Goal: Task Accomplishment & Management: Use online tool/utility

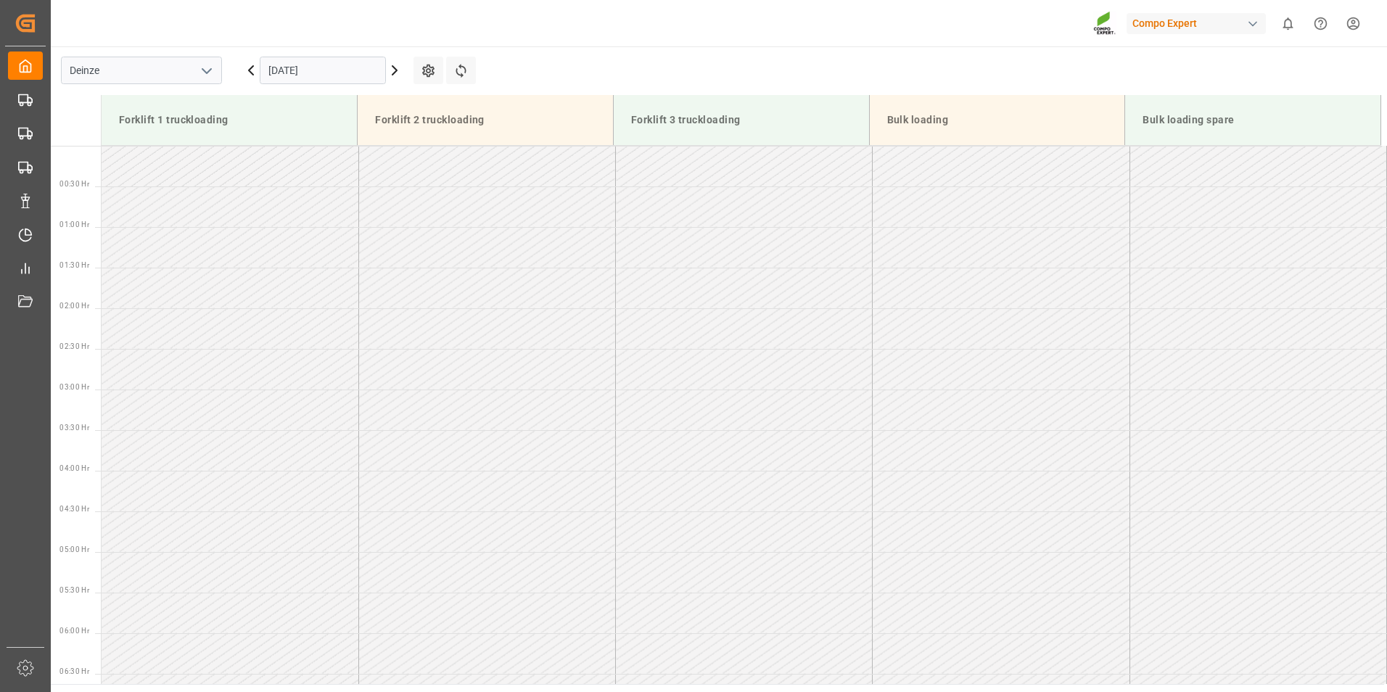
scroll to position [640, 0]
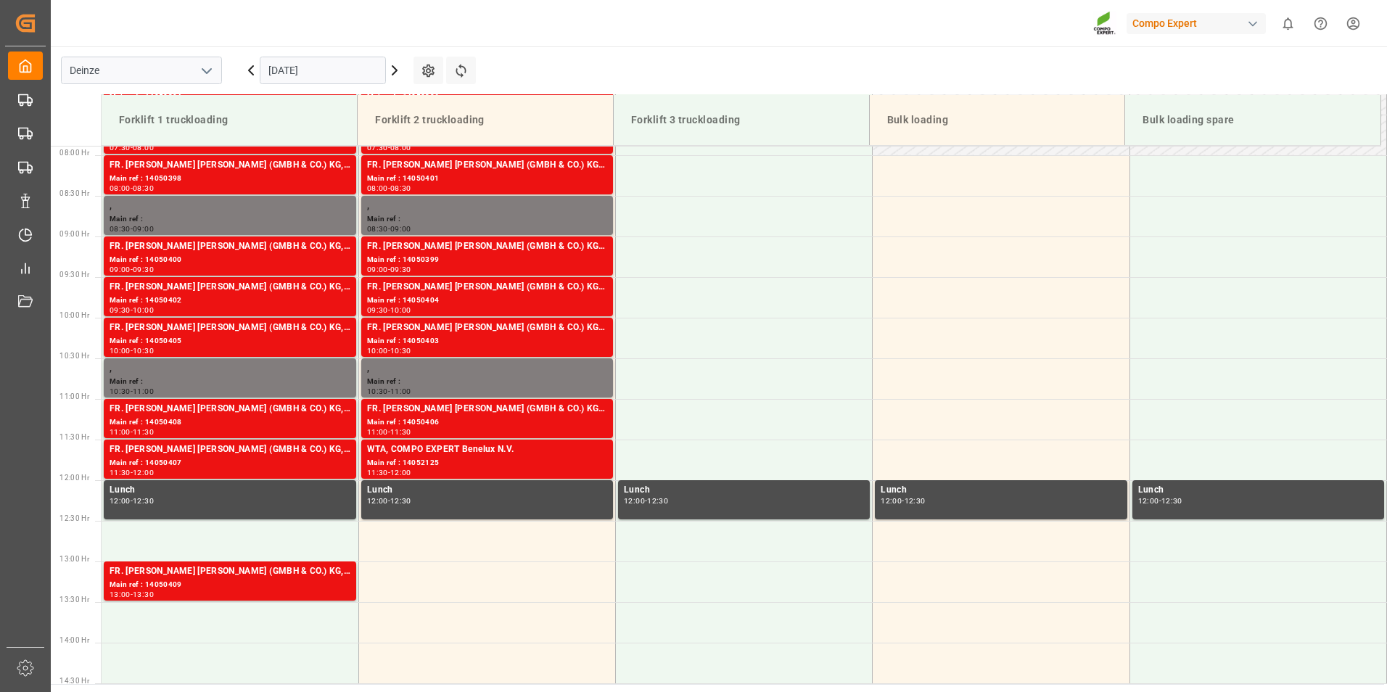
click at [351, 66] on input "[DATE]" at bounding box center [323, 71] width 126 height 28
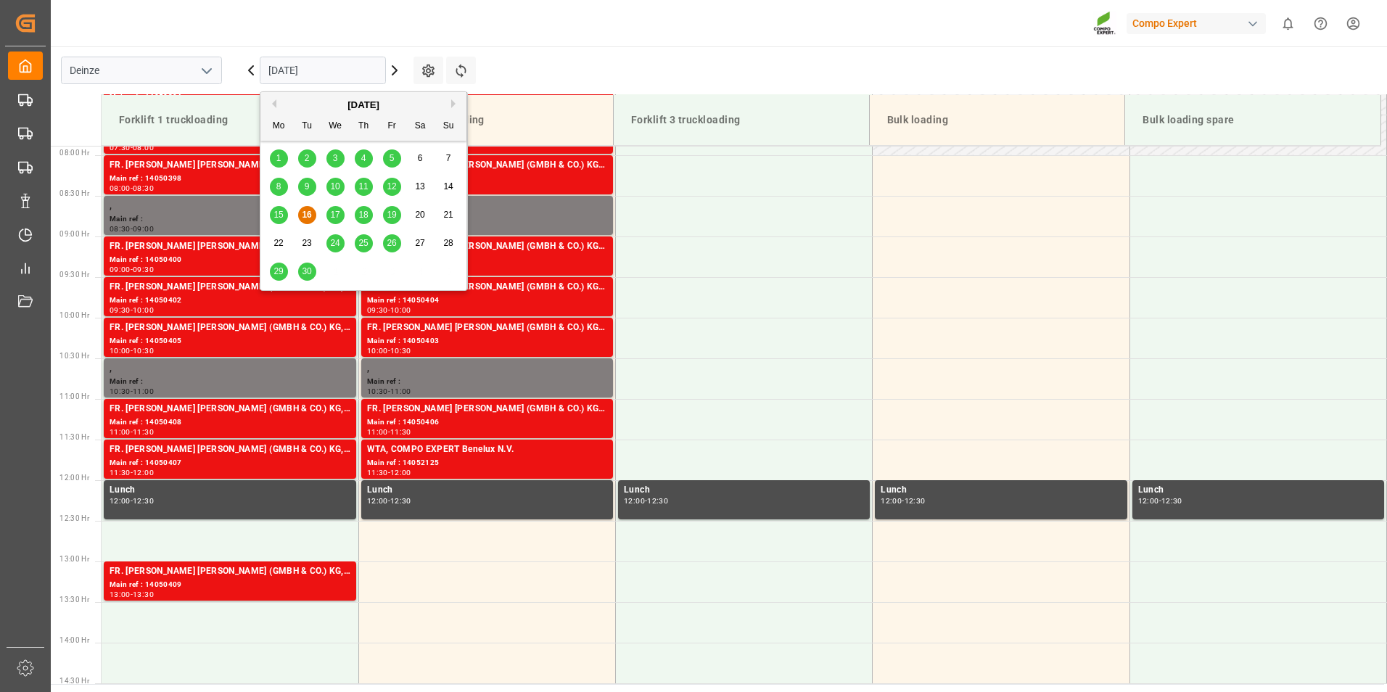
click at [340, 215] on div "17" at bounding box center [335, 215] width 18 height 17
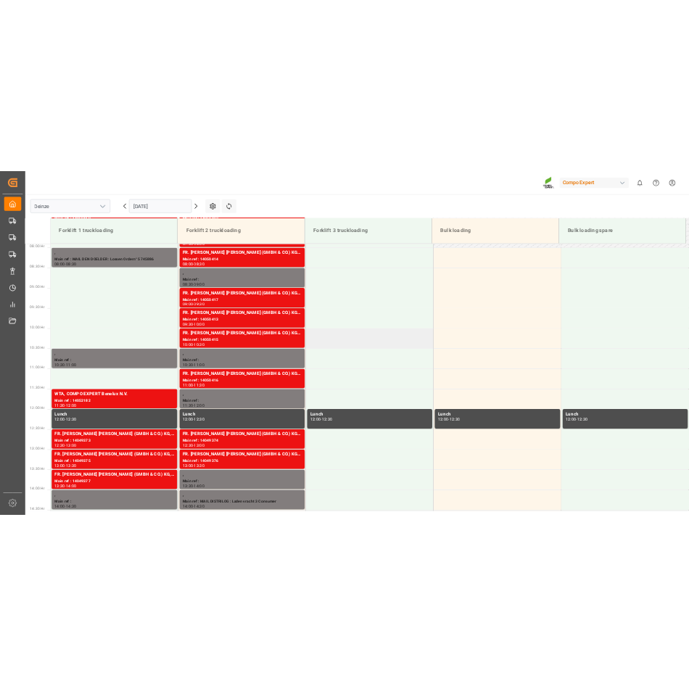
scroll to position [722, 0]
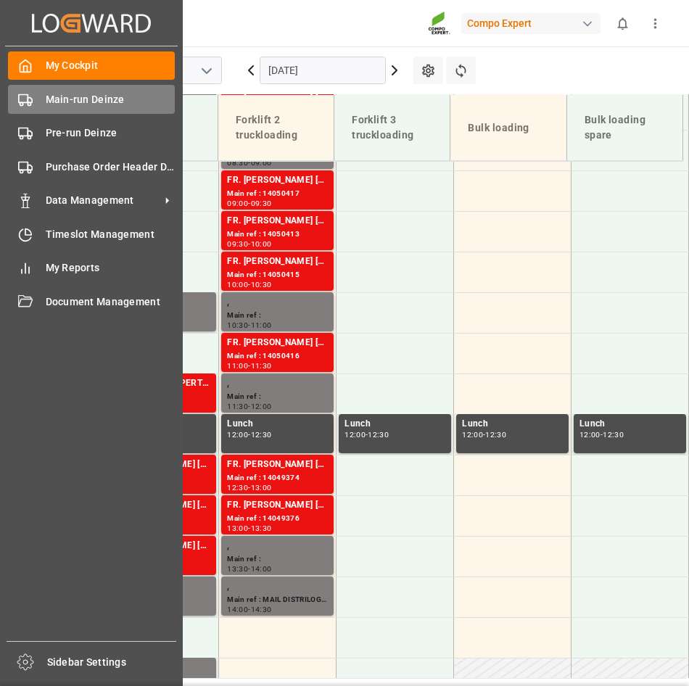
click at [58, 100] on span "Main-run Deinze" at bounding box center [111, 99] width 130 height 15
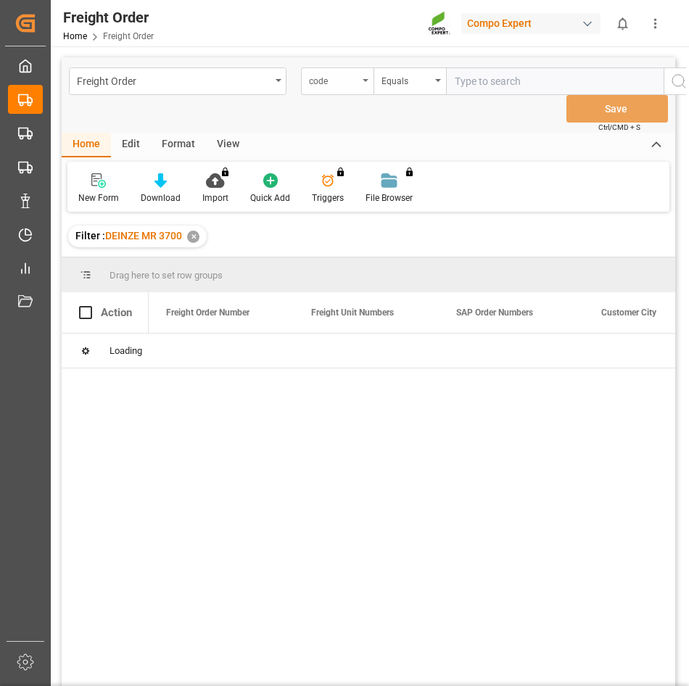
click at [367, 83] on div "code" at bounding box center [337, 81] width 73 height 28
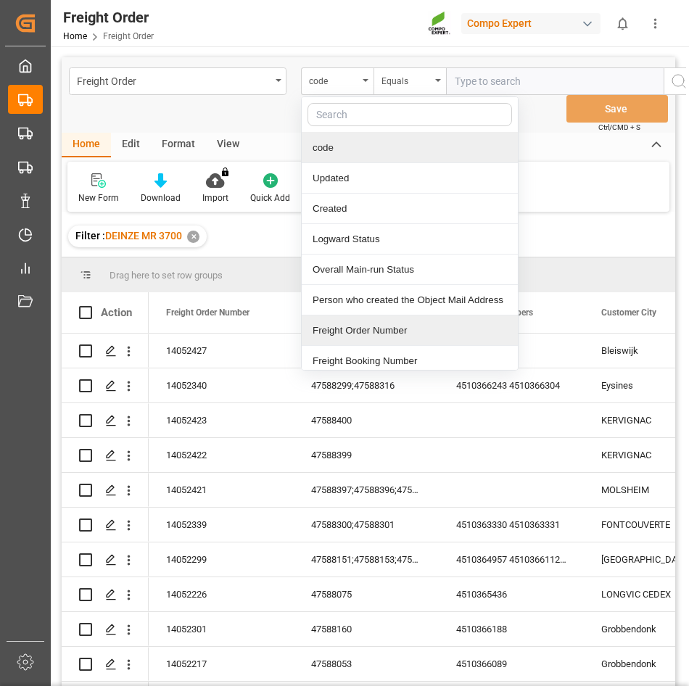
click at [351, 333] on div "Freight Order Number" at bounding box center [410, 331] width 216 height 30
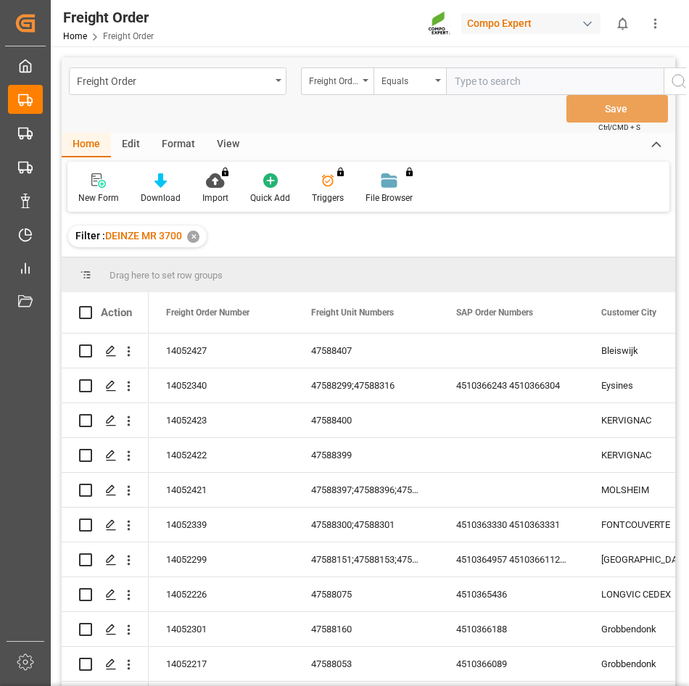
click at [458, 86] on input "text" at bounding box center [555, 81] width 218 height 28
type input "0"
type input "14051799"
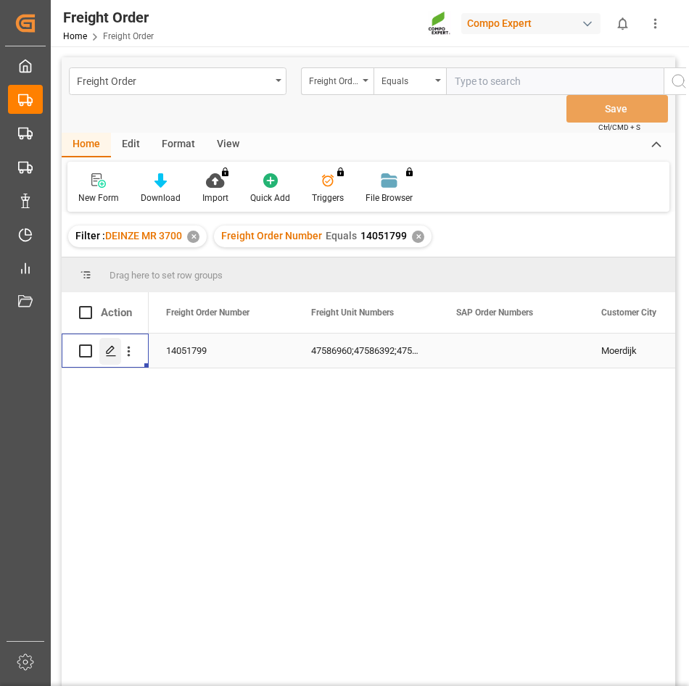
click at [110, 355] on icon "Press SPACE to select this row." at bounding box center [111, 351] width 12 height 12
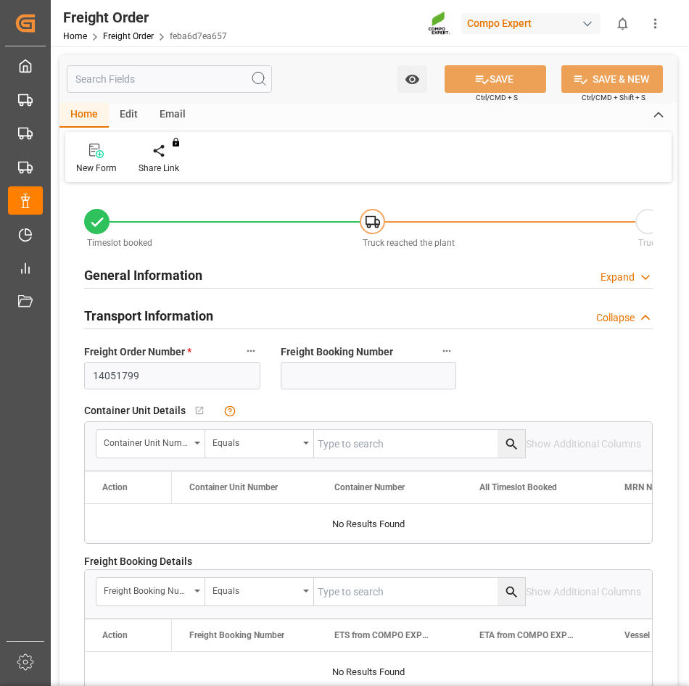
type input "[DATE] 00:00"
type input "[DATE] 10:21"
click at [166, 161] on div "Create Timeslot" at bounding box center [169, 159] width 83 height 32
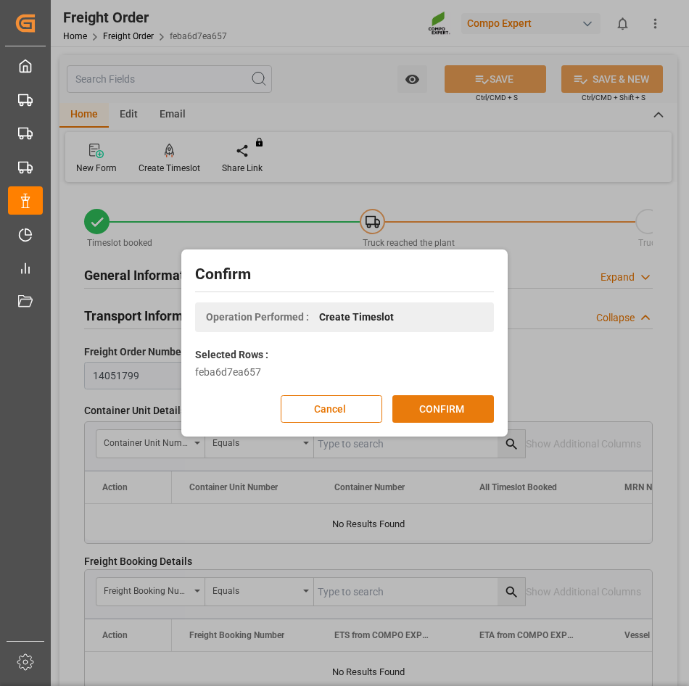
click at [427, 408] on button "CONFIRM" at bounding box center [443, 409] width 102 height 28
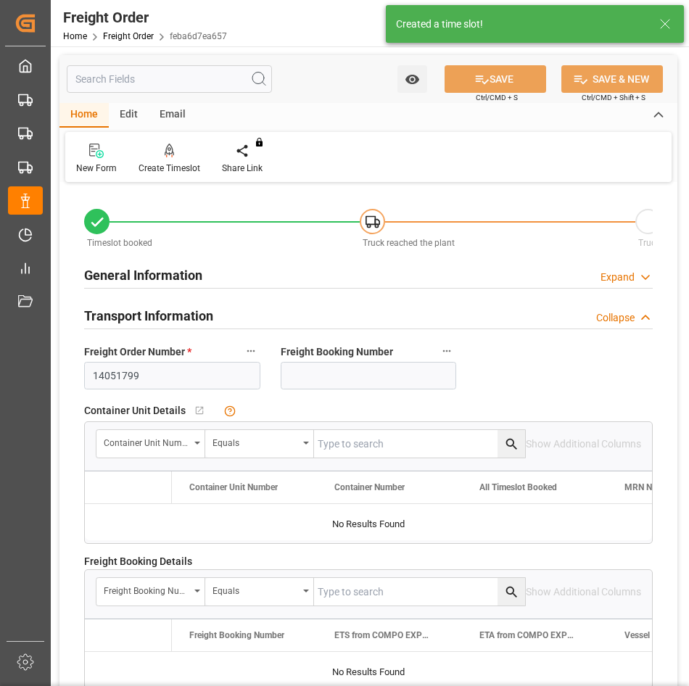
type input "24"
type input "24288"
type input "0"
type input "24288"
type input "[DATE] 00:00"
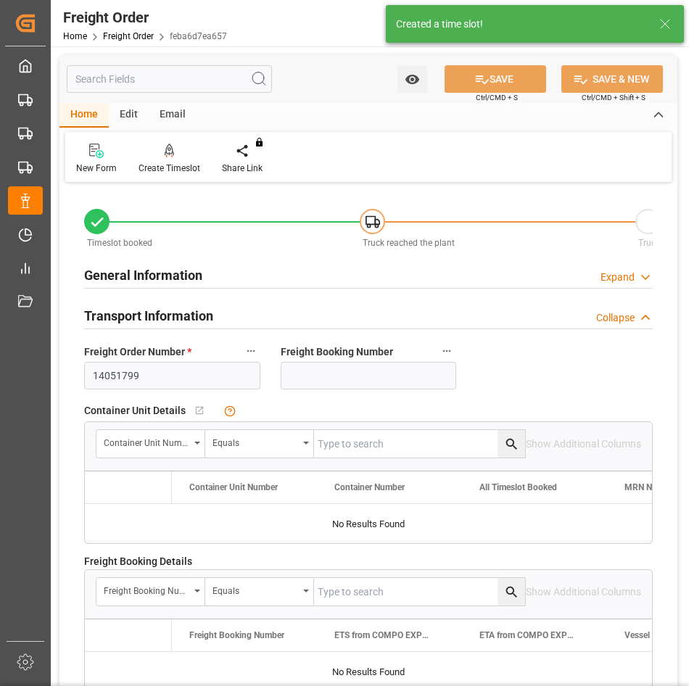
type input "[DATE] 10:21"
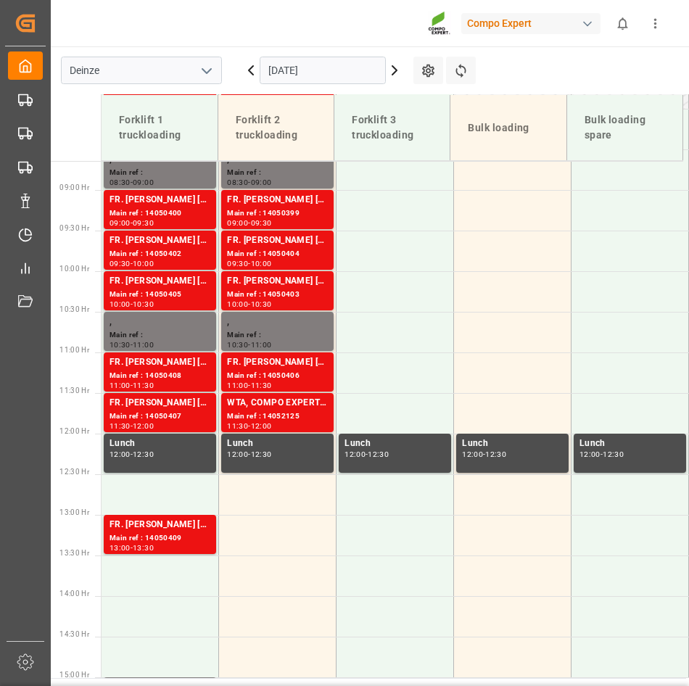
scroll to position [737, 0]
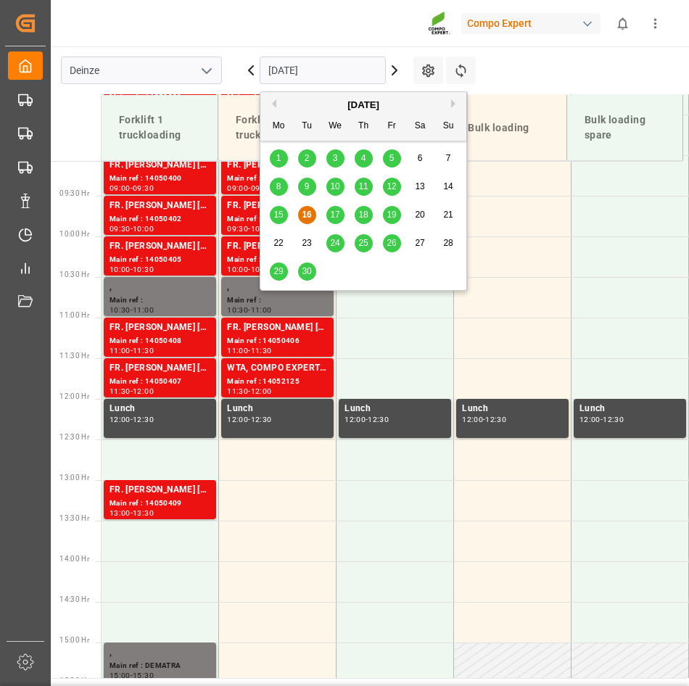
click at [339, 74] on input "[DATE]" at bounding box center [323, 71] width 126 height 28
click at [335, 215] on span "17" at bounding box center [334, 215] width 9 height 10
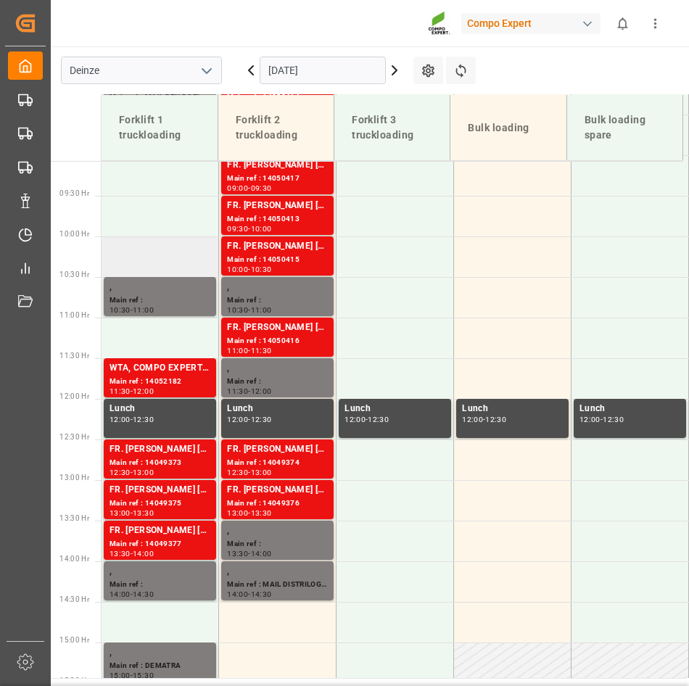
click at [127, 261] on td at bounding box center [160, 256] width 117 height 41
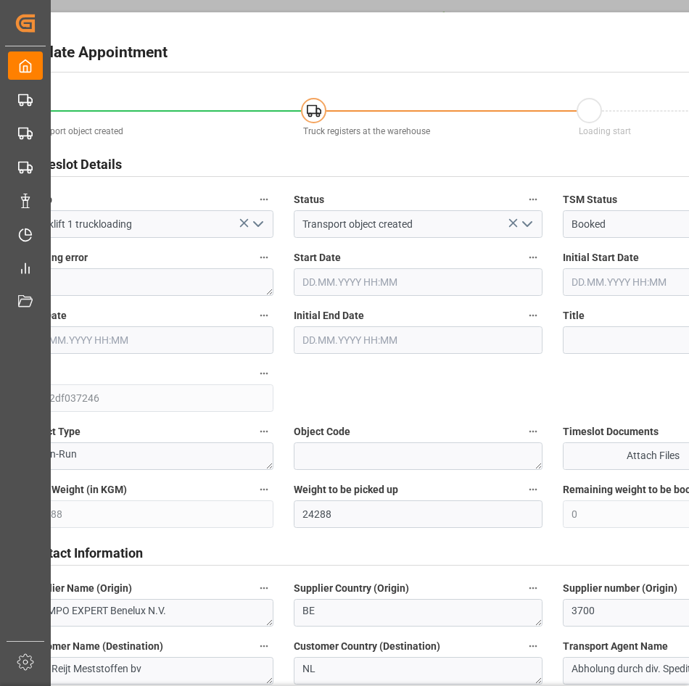
type input "17.09.2025 10:00"
type input "17.09.2025 10:30"
type input "[DATE] 10:21"
type input "[DATE] 07:52"
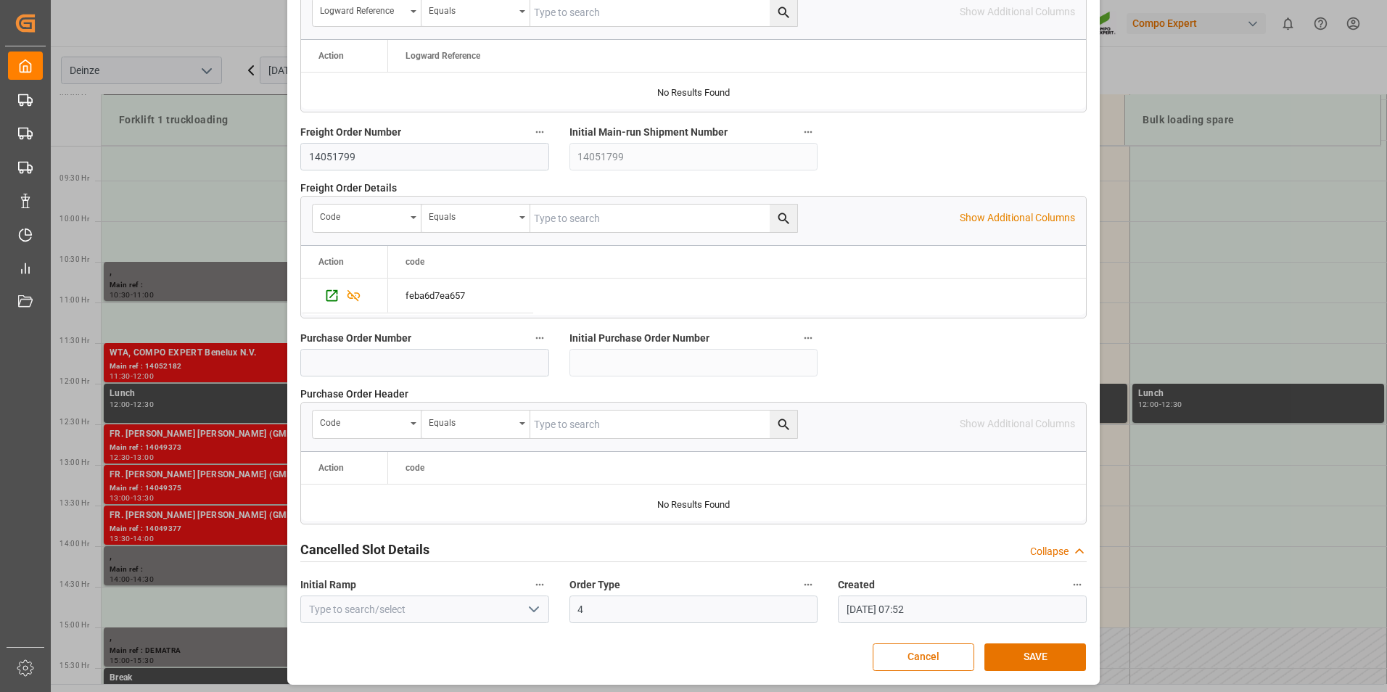
scroll to position [1321, 0]
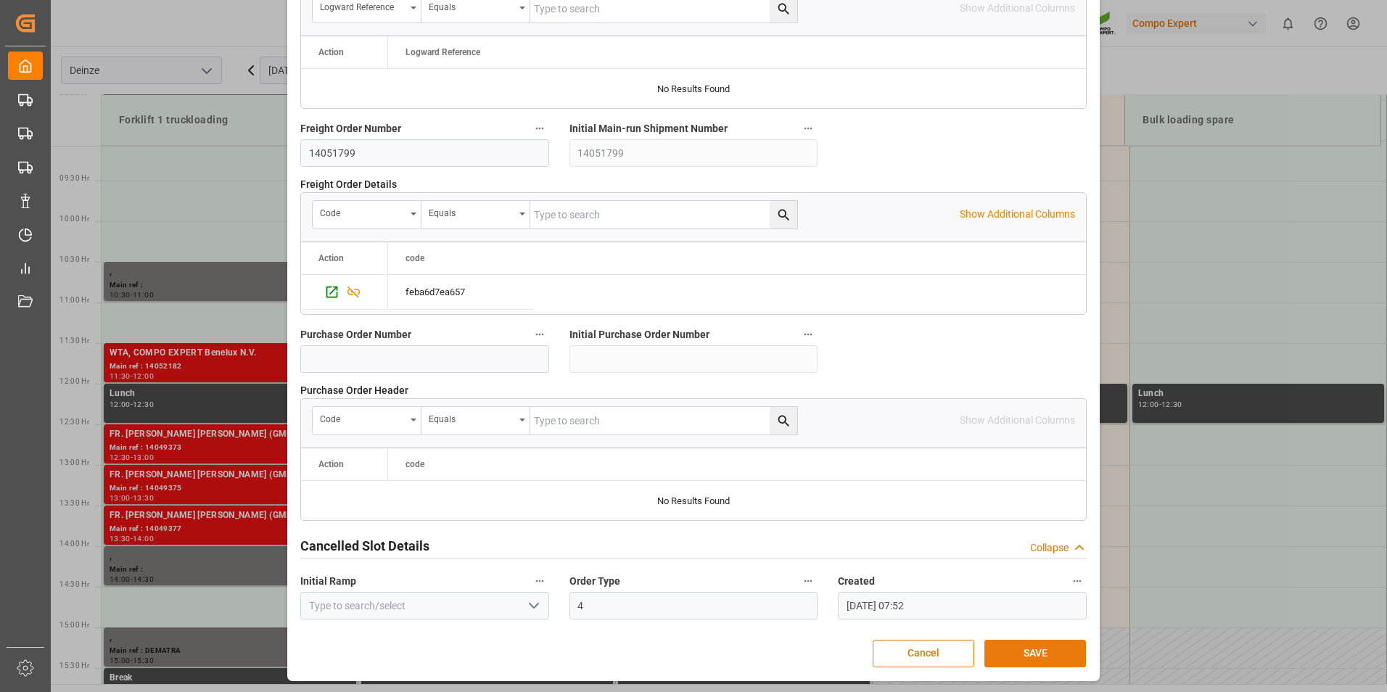
click at [688, 652] on button "SAVE" at bounding box center [1035, 654] width 102 height 28
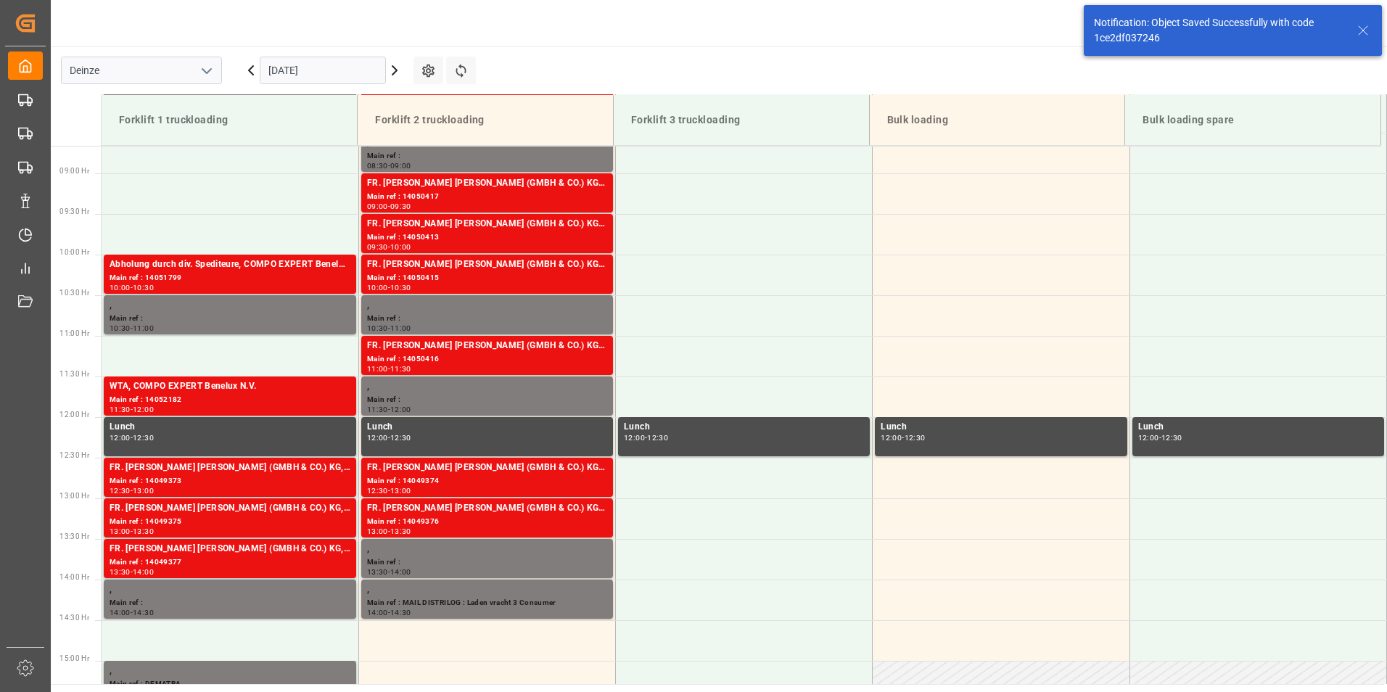
scroll to position [722, 0]
